Goal: Check status: Check status

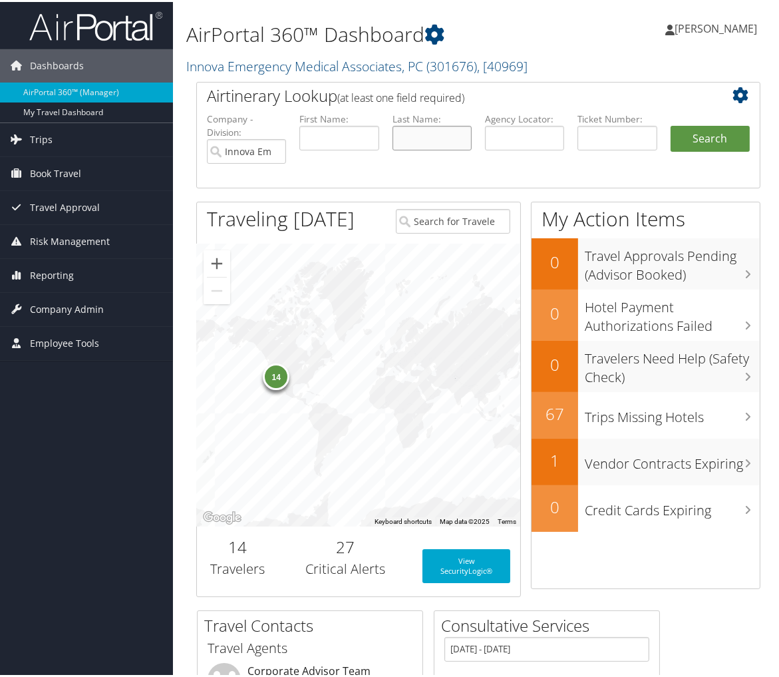
click at [443, 138] on input "text" at bounding box center [431, 136] width 79 height 25
type input "[PERSON_NAME]"
click at [681, 136] on button "Search" at bounding box center [710, 137] width 79 height 27
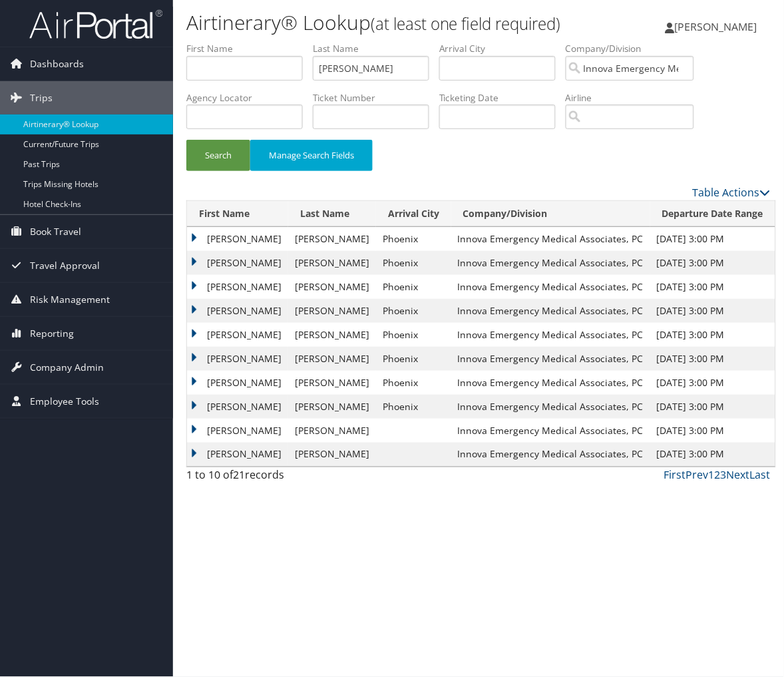
click at [783, 426] on div "Airtinerary® Lookup (at least one field required) Anna Olson Anna Olson My Sett…" at bounding box center [478, 338] width 611 height 677
drag, startPoint x: 387, startPoint y: 71, endPoint x: 285, endPoint y: 71, distance: 102.4
click at [285, 42] on ul "First Name Last Name yontz Departure City Arrival City Company/Division Innova …" at bounding box center [478, 42] width 584 height 0
click at [239, 146] on button "Search" at bounding box center [218, 155] width 64 height 31
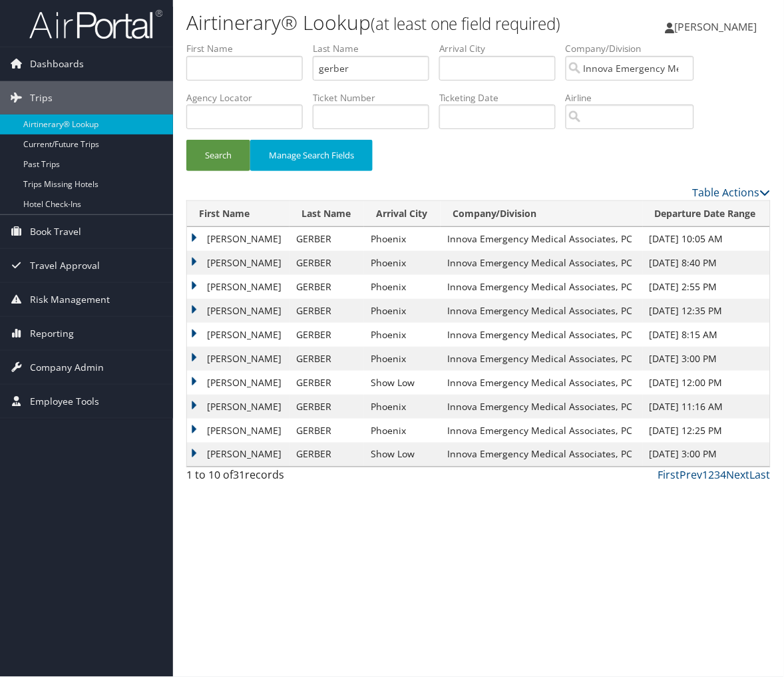
click at [194, 263] on td "EVAN HOWARD" at bounding box center [238, 263] width 102 height 24
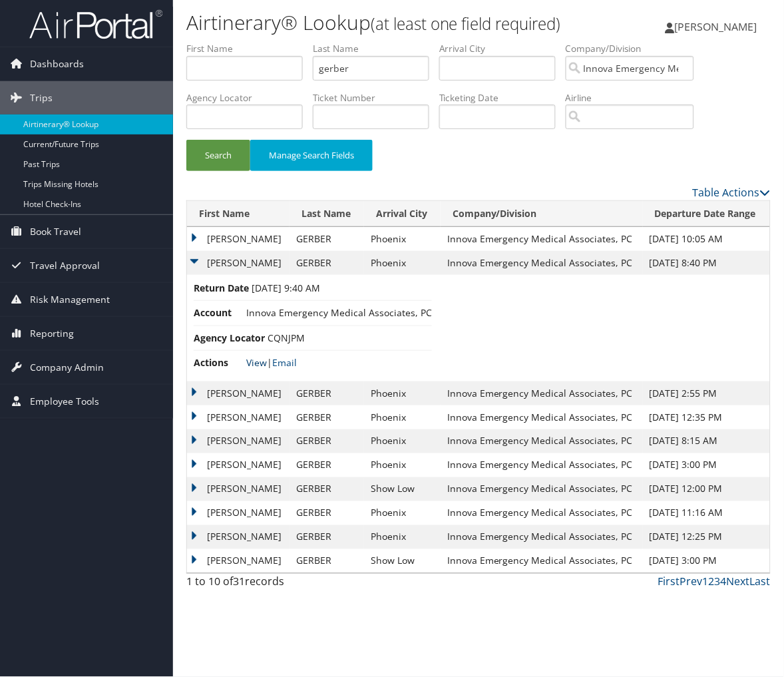
click at [251, 363] on link "View" at bounding box center [256, 362] width 21 height 13
click at [356, 71] on input "gerber" at bounding box center [371, 68] width 116 height 25
click at [356, 72] on input "gerber" at bounding box center [371, 68] width 116 height 25
click at [212, 172] on div "Search Manage Search Fields" at bounding box center [478, 162] width 604 height 45
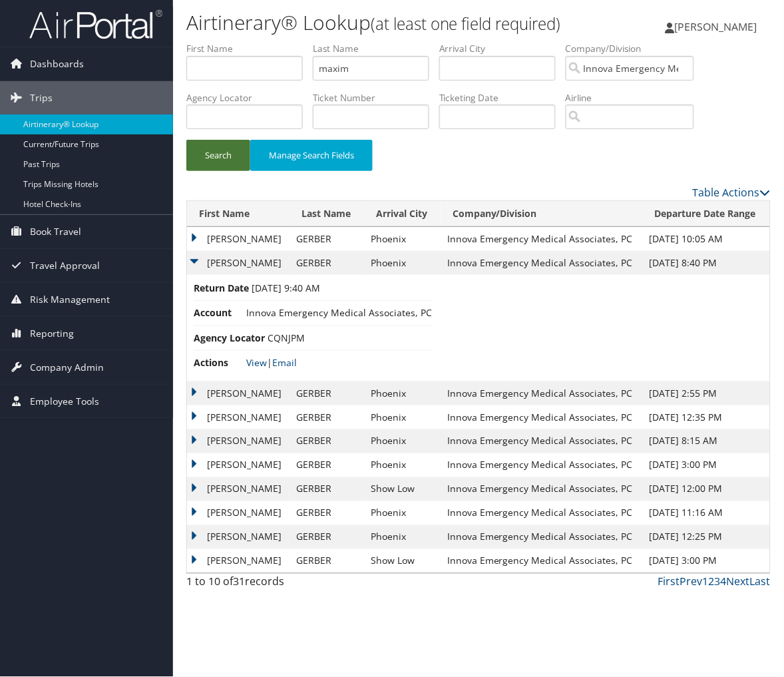
click at [215, 163] on button "Search" at bounding box center [218, 155] width 64 height 31
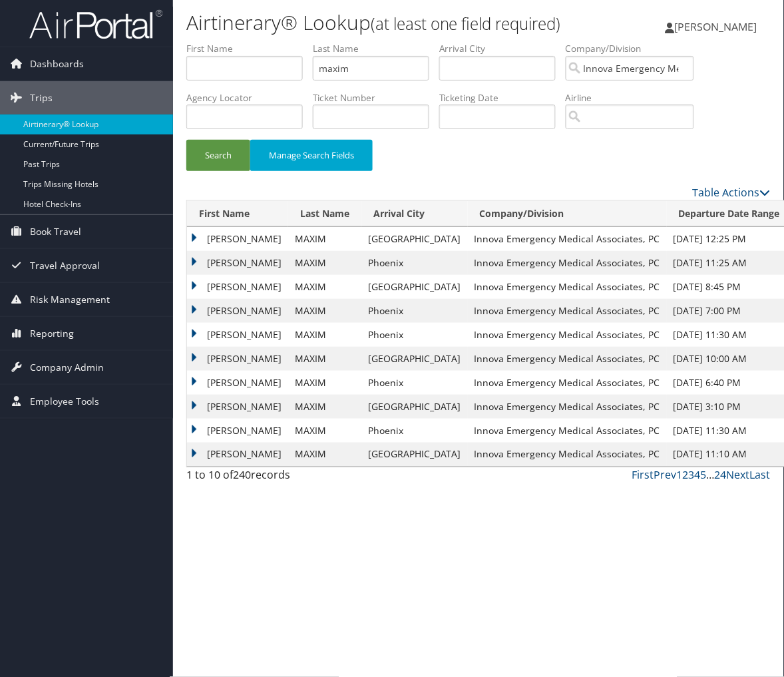
click at [231, 356] on td "PRESTON" at bounding box center [237, 359] width 101 height 24
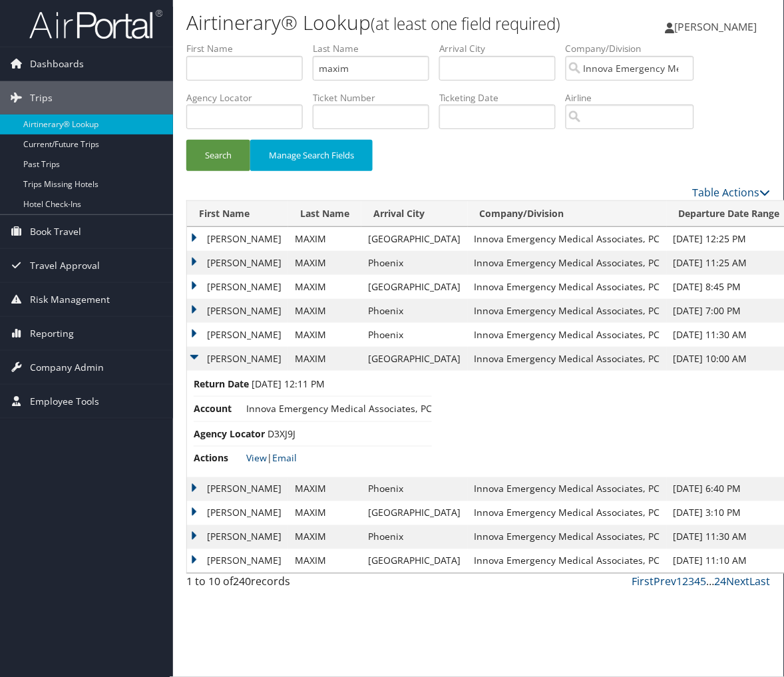
click at [231, 356] on td "PRESTON" at bounding box center [237, 359] width 101 height 24
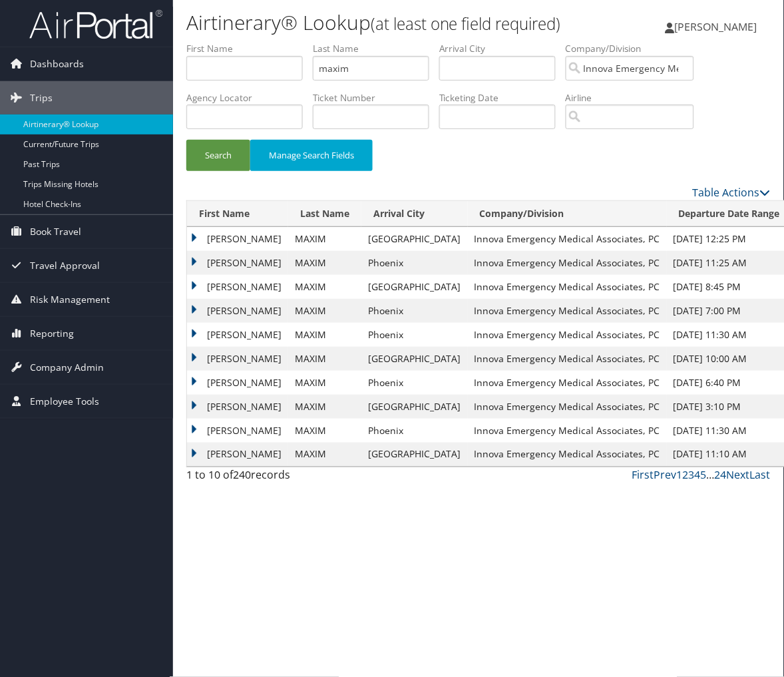
click at [229, 379] on td "PRESTON" at bounding box center [237, 383] width 101 height 24
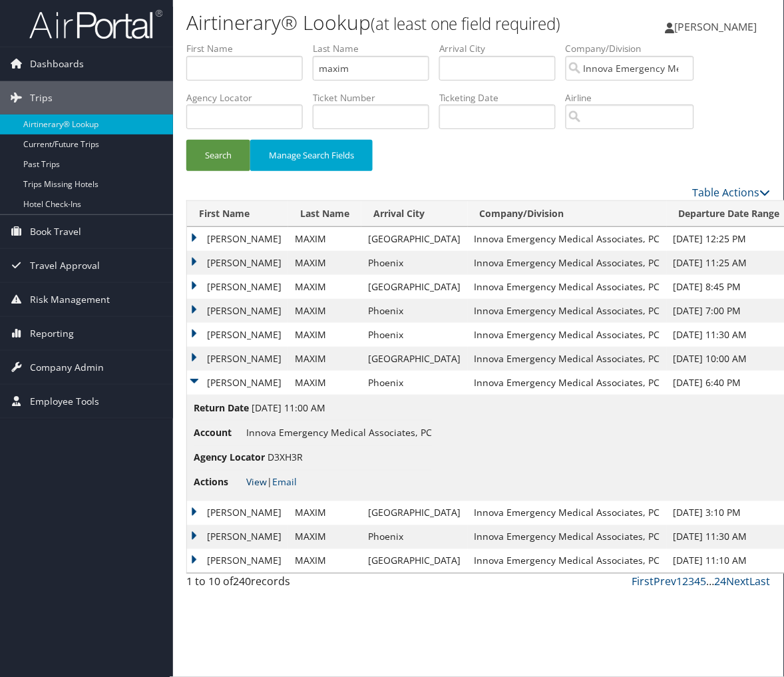
click at [263, 479] on link "View" at bounding box center [256, 482] width 21 height 13
click at [368, 69] on input "maxim" at bounding box center [371, 68] width 116 height 25
type input "veerman"
click at [217, 153] on button "Search" at bounding box center [218, 155] width 64 height 31
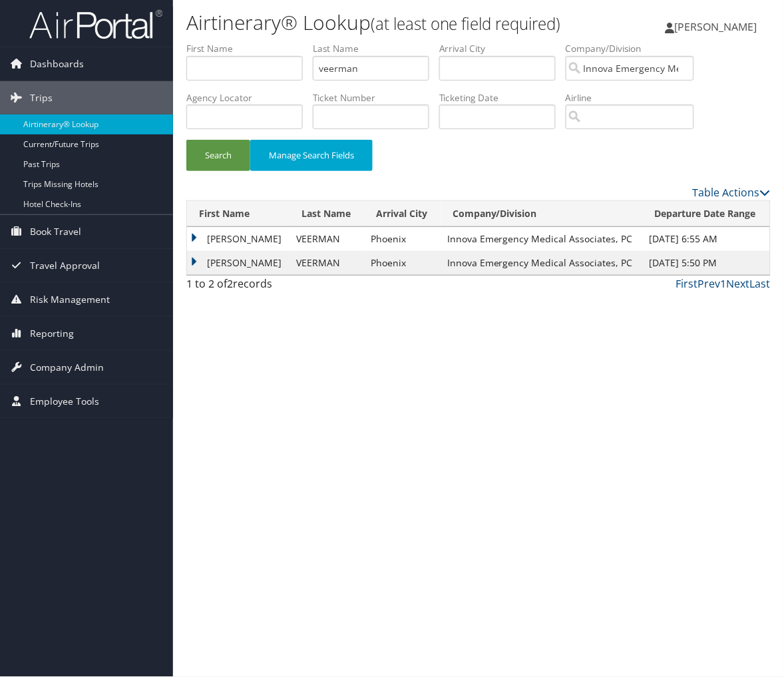
click at [217, 262] on td "BRENT" at bounding box center [238, 263] width 102 height 24
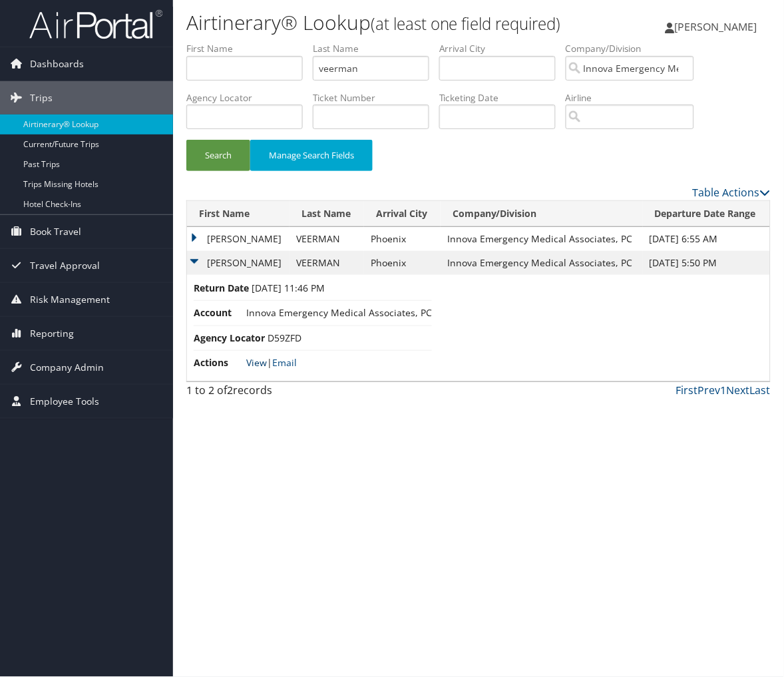
click at [251, 363] on link "View" at bounding box center [256, 362] width 21 height 13
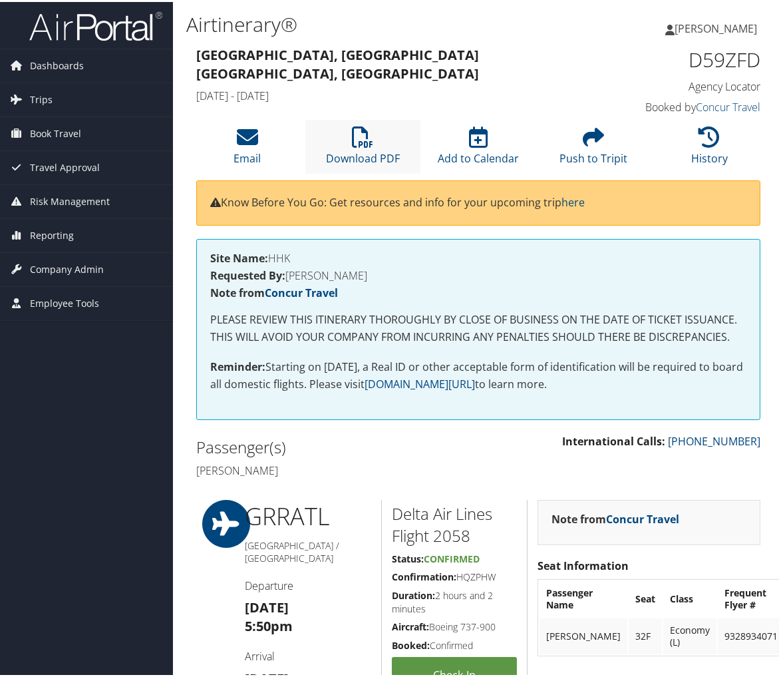
click at [333, 142] on li "Download PDF" at bounding box center [363, 145] width 116 height 54
